Goal: Task Accomplishment & Management: Manage account settings

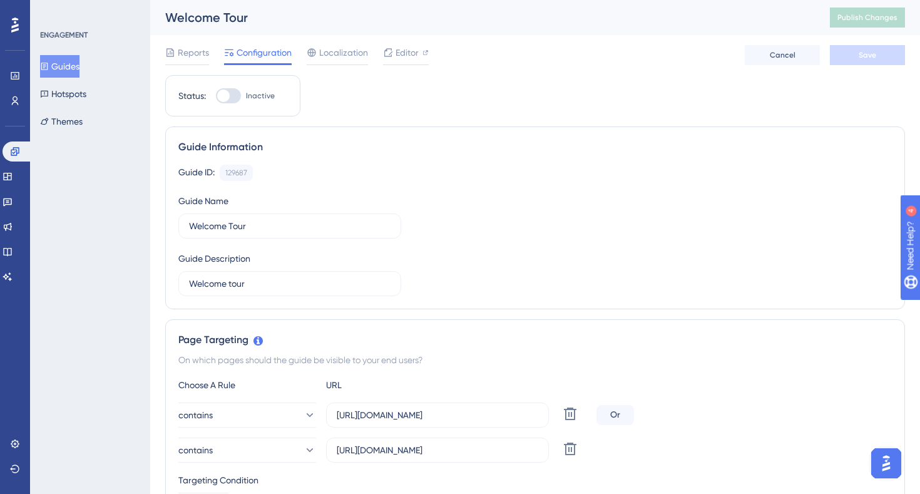
click at [229, 95] on div at bounding box center [223, 95] width 13 height 13
click at [216, 96] on input "Inactive" at bounding box center [215, 96] width 1 height 1
checkbox input "true"
click at [875, 61] on button "Save" at bounding box center [867, 55] width 75 height 20
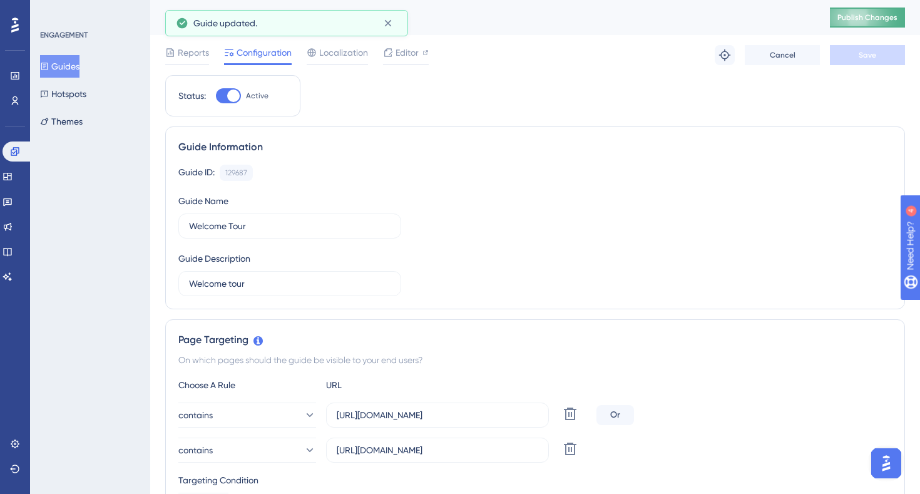
click at [864, 14] on span "Publish Changes" at bounding box center [867, 18] width 60 height 10
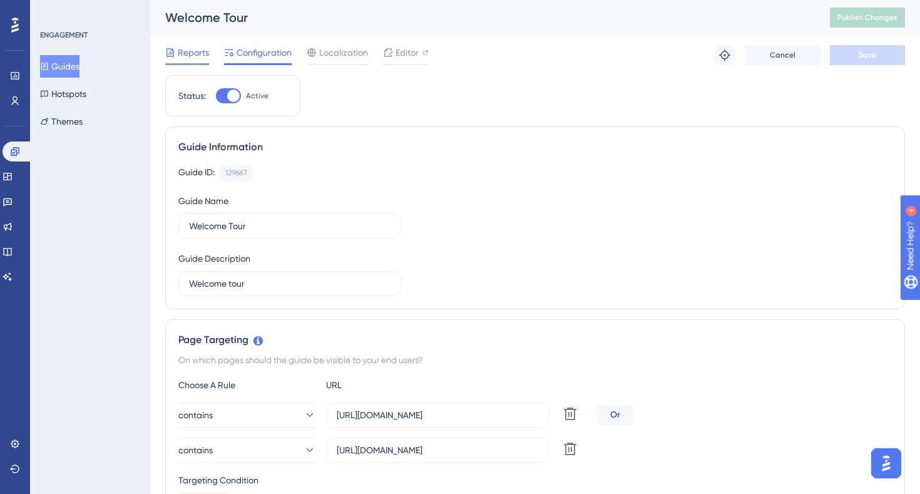
click at [186, 46] on span "Reports" at bounding box center [193, 52] width 31 height 15
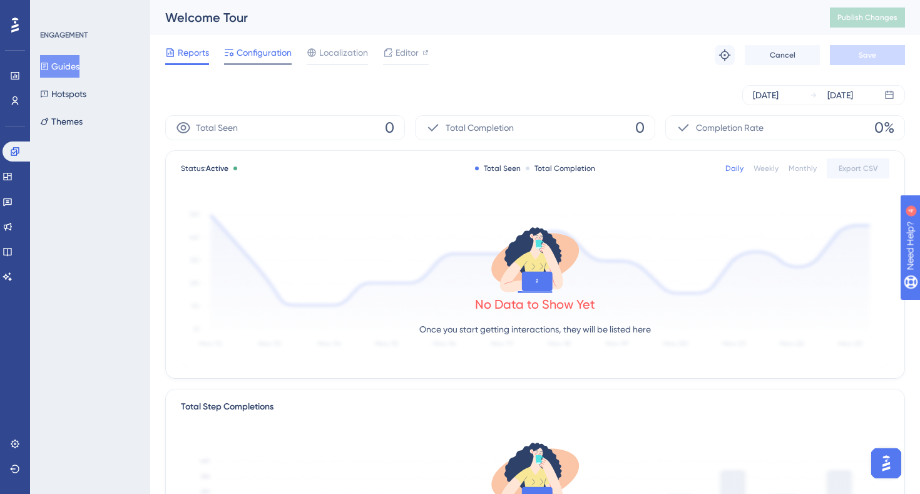
click at [237, 48] on span "Configuration" at bounding box center [264, 52] width 55 height 15
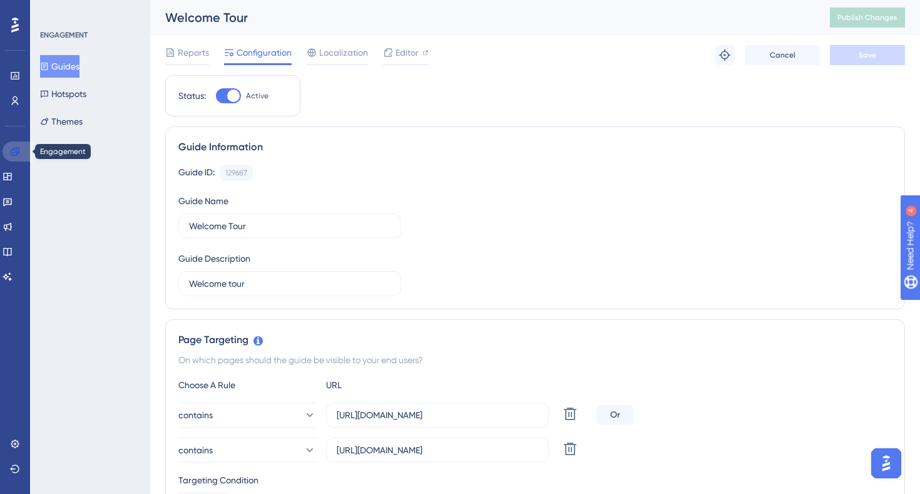
click at [19, 146] on icon at bounding box center [15, 151] width 10 height 10
